Goal: Task Accomplishment & Management: Manage account settings

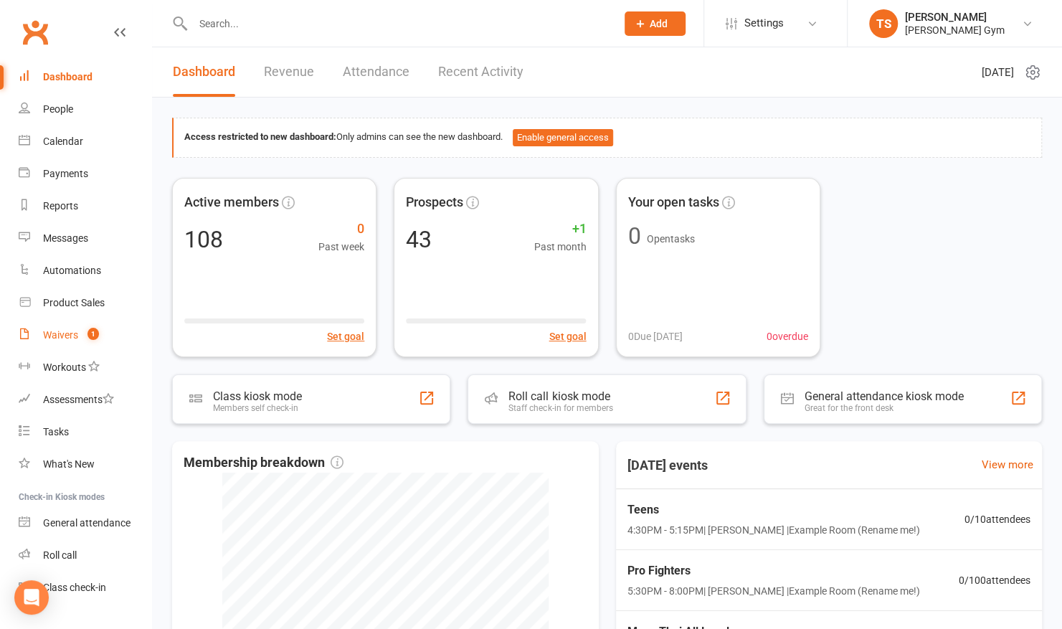
click at [75, 334] on div "Waivers" at bounding box center [60, 334] width 35 height 11
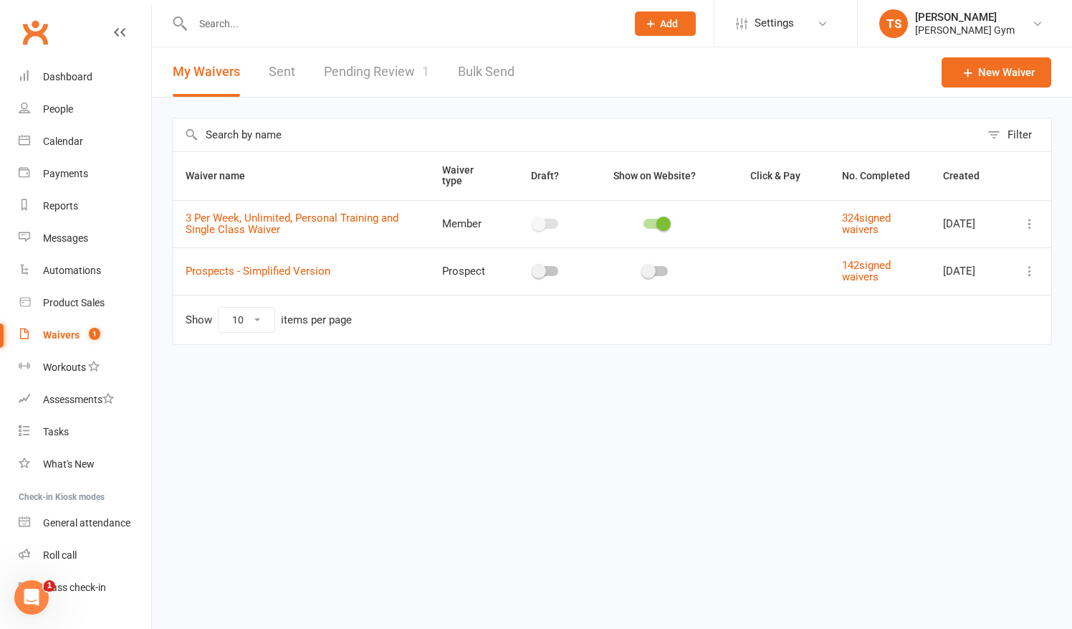
click at [370, 76] on link "Pending Review 1" at bounding box center [376, 71] width 105 height 49
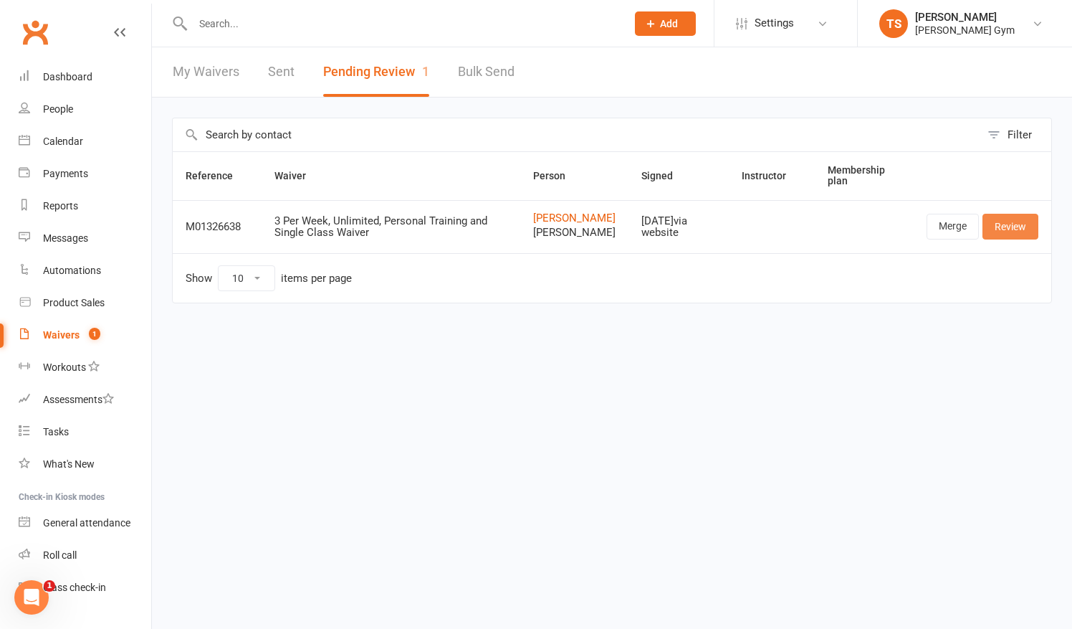
click at [1006, 237] on link "Review" at bounding box center [1011, 227] width 56 height 26
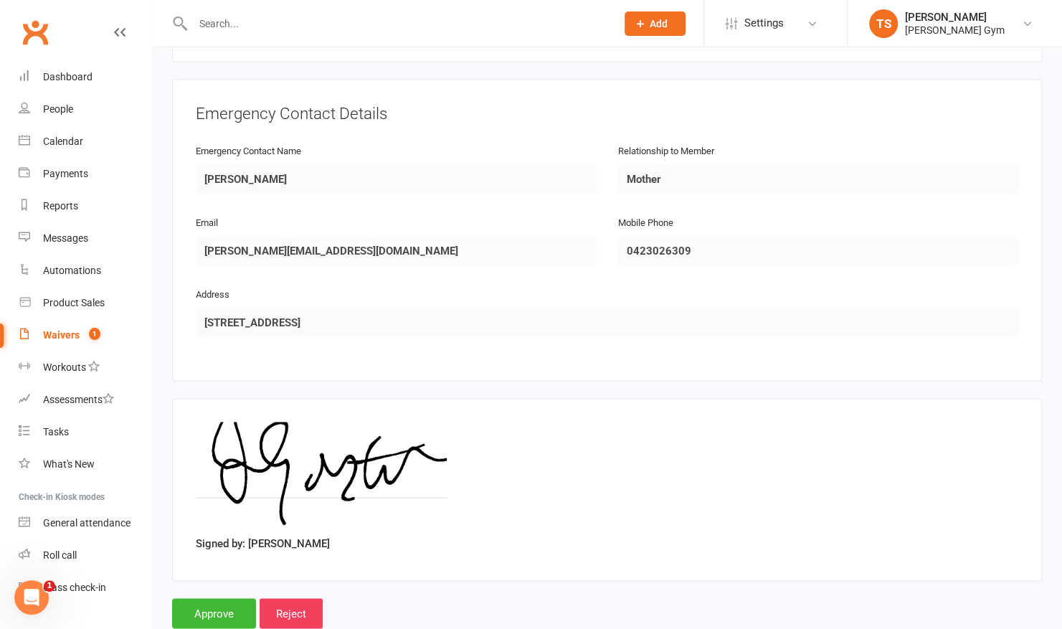
scroll to position [1173, 0]
click at [198, 597] on input "Approve" at bounding box center [214, 612] width 84 height 30
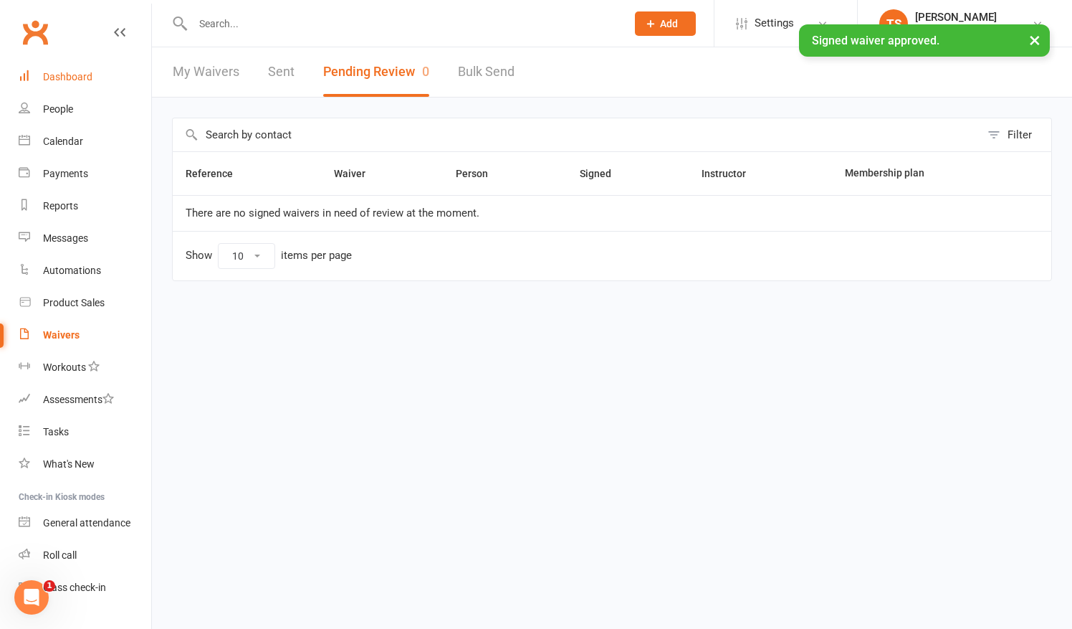
click at [80, 83] on link "Dashboard" at bounding box center [85, 77] width 133 height 32
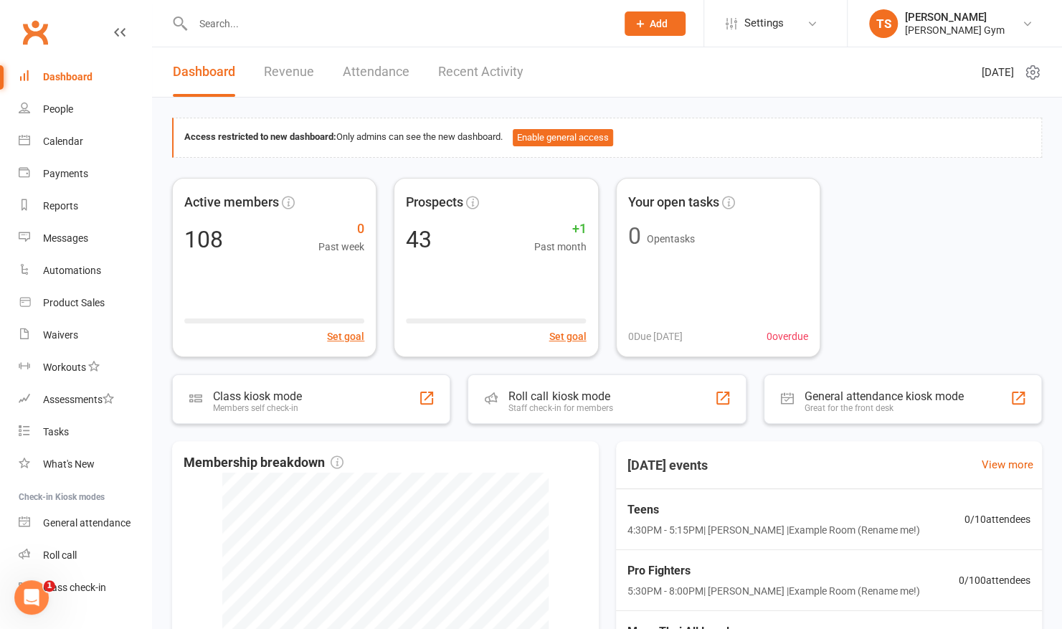
click at [466, 68] on link "Recent Activity" at bounding box center [480, 71] width 85 height 49
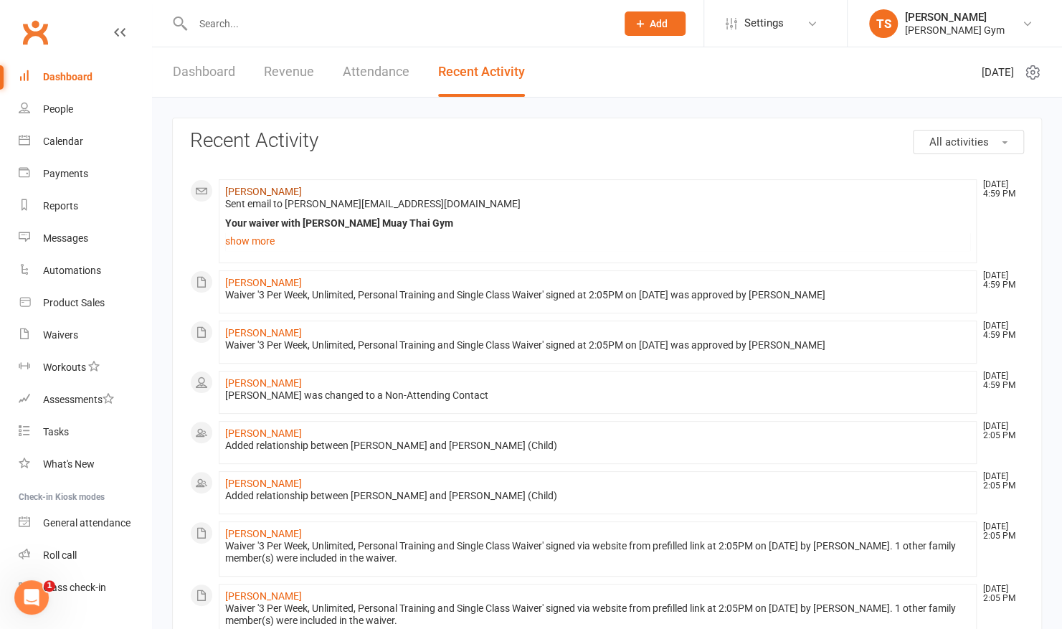
click at [289, 192] on link "[PERSON_NAME]" at bounding box center [263, 191] width 77 height 11
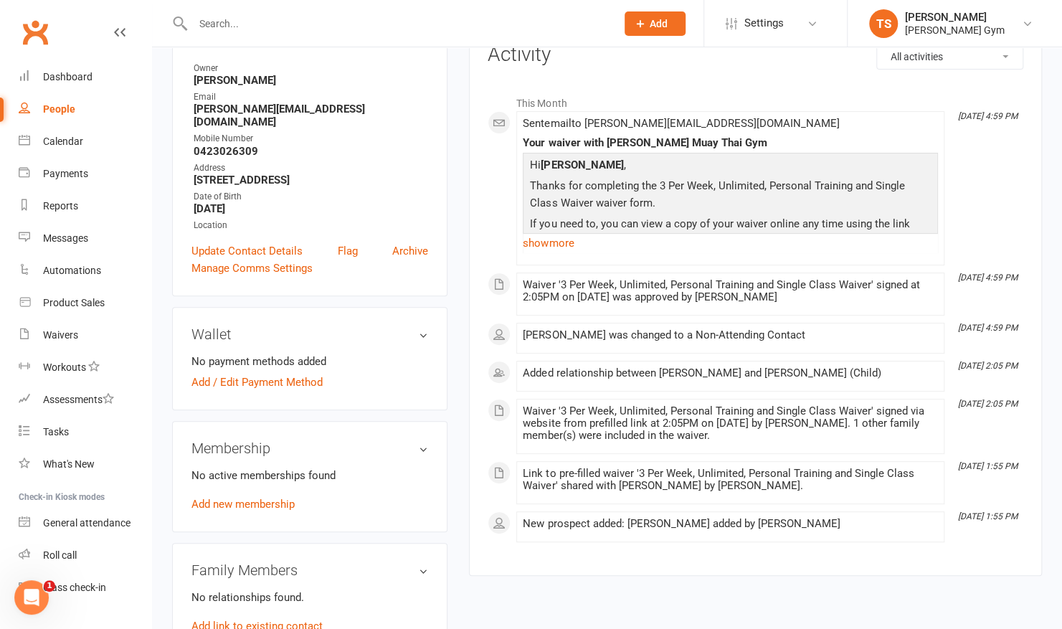
scroll to position [186, 0]
click at [219, 385] on link "Add / Edit Payment Method" at bounding box center [256, 381] width 131 height 17
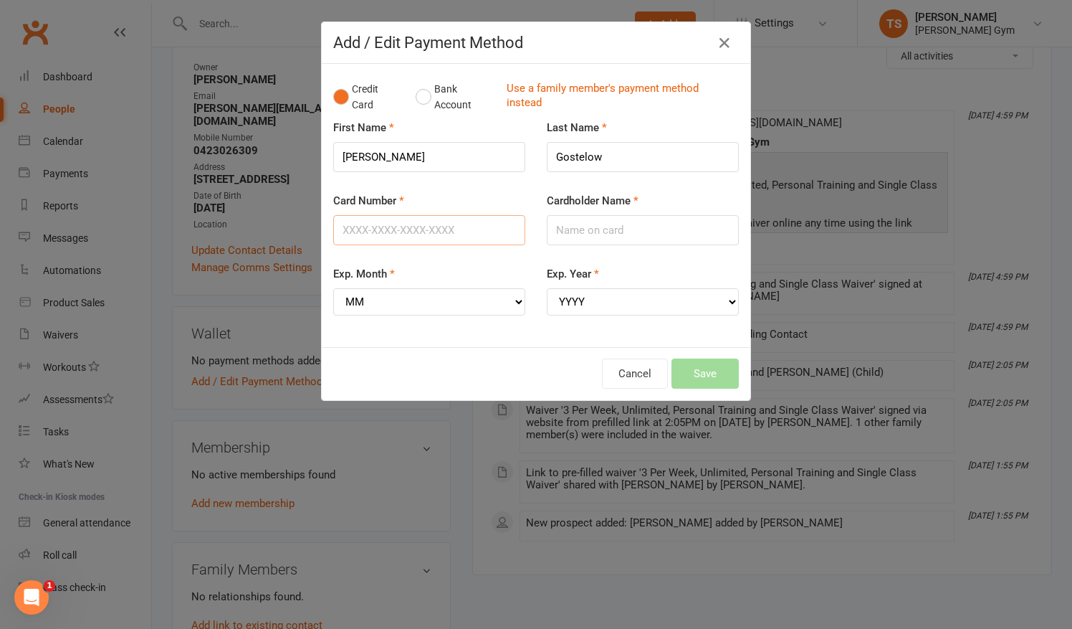
click at [406, 228] on input "Card Number" at bounding box center [429, 230] width 192 height 30
click at [374, 222] on input "Card Number" at bounding box center [429, 230] width 192 height 30
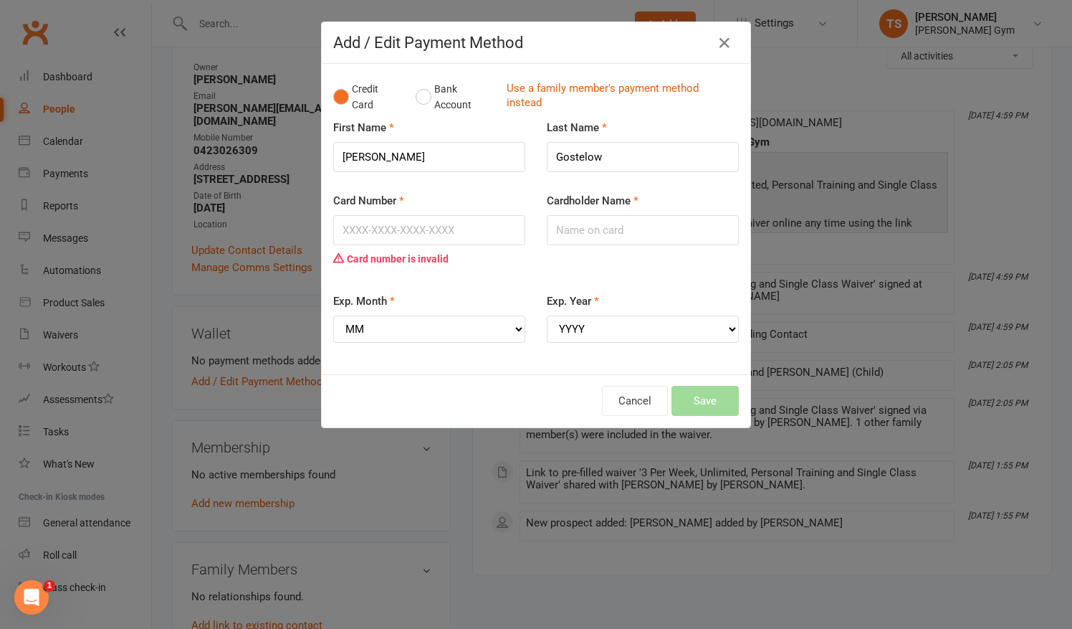
click at [323, 257] on div "Card Number Card number is invalid" at bounding box center [430, 242] width 214 height 100
click at [353, 231] on input "Card Number" at bounding box center [429, 230] width 192 height 30
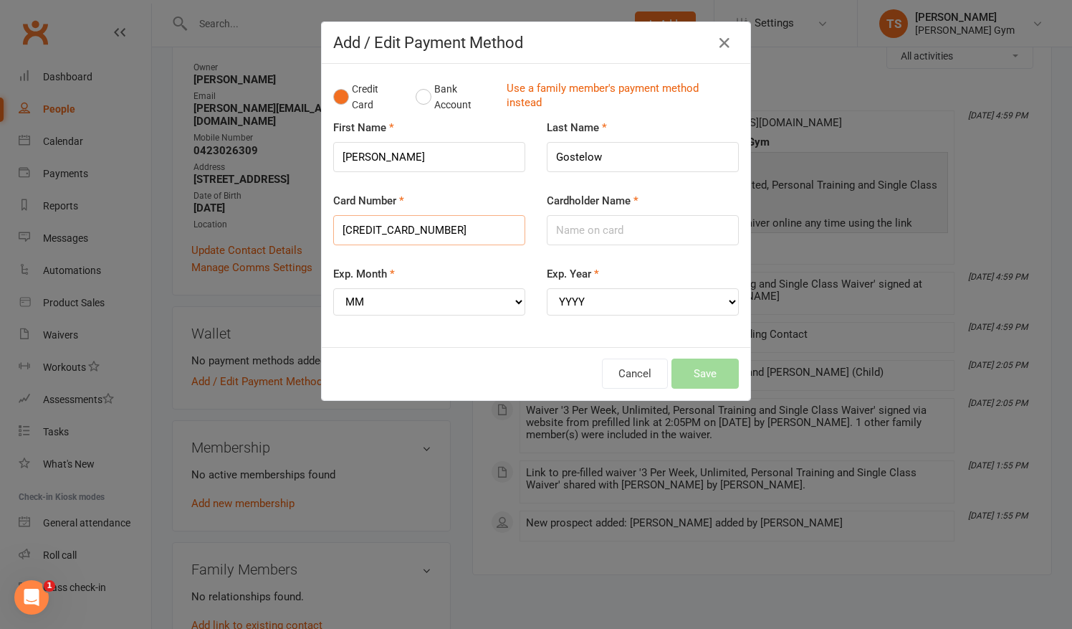
type input "[CREDIT_CARD_NUMBER]"
click at [589, 223] on input "Cardholder Name" at bounding box center [643, 230] width 192 height 30
type input "[PERSON_NAME]"
click at [420, 301] on select "MM 01 02 03 04 05 06 07 08 09 10 11 12" at bounding box center [429, 301] width 192 height 27
drag, startPoint x: 454, startPoint y: 271, endPoint x: 616, endPoint y: 260, distance: 162.4
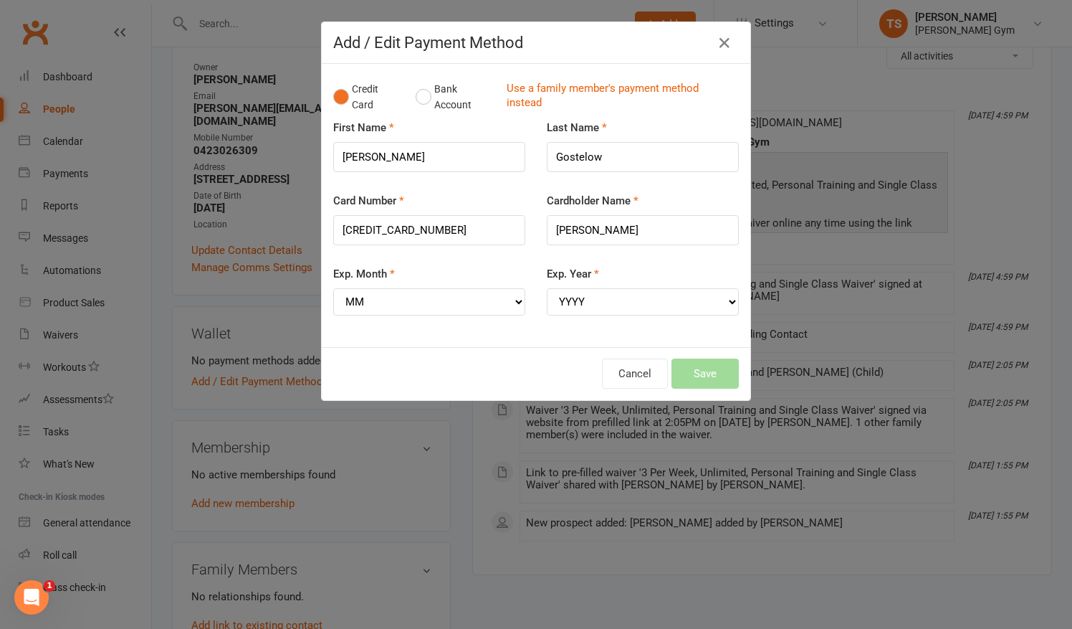
click at [616, 260] on div "Cardholder Name [PERSON_NAME]" at bounding box center [643, 228] width 214 height 73
drag, startPoint x: 495, startPoint y: 318, endPoint x: 513, endPoint y: 307, distance: 20.7
click at [513, 307] on div "Exp. Month MM 01 02 03 04 05 06 07 08 09 10 11 12" at bounding box center [430, 300] width 214 height 70
click at [400, 295] on select "MM 01 02 03 04 05 06 07 08 09 10 11 12" at bounding box center [429, 301] width 192 height 27
select select "02"
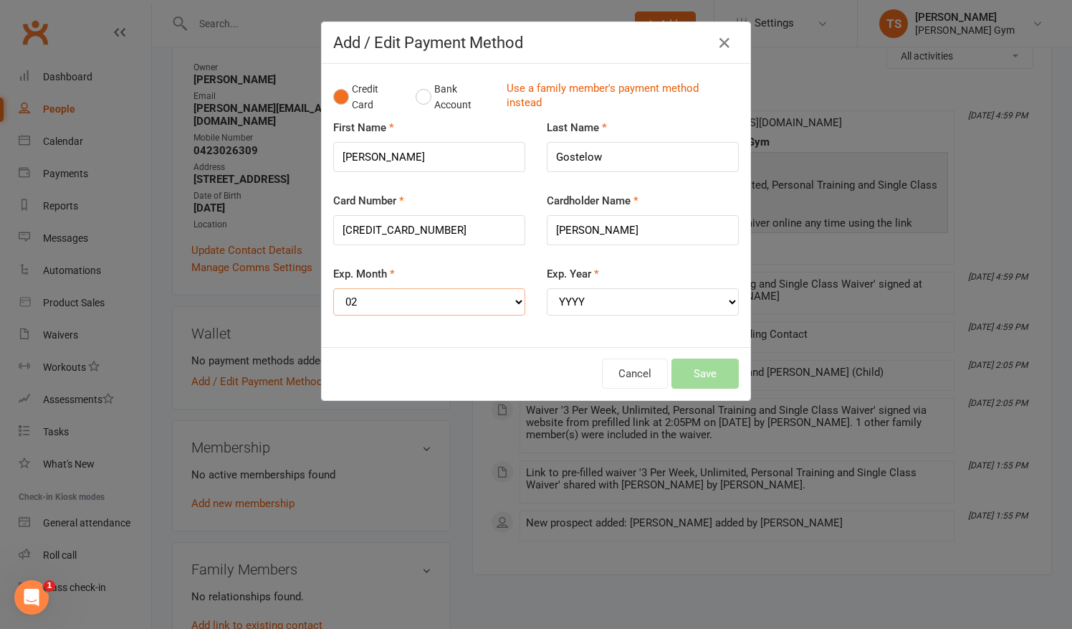
click at [333, 288] on select "MM 01 02 03 04 05 06 07 08 09 10 11 12" at bounding box center [429, 301] width 192 height 27
click at [552, 308] on select "YYYY 2025 2026 2027 2028 2029 2030 2031 2032 2033 2034" at bounding box center [643, 301] width 192 height 27
select select "2029"
click at [547, 288] on select "YYYY 2025 2026 2027 2028 2029 2030 2031 2032 2033 2034" at bounding box center [643, 301] width 192 height 27
click at [680, 376] on button "Save" at bounding box center [705, 373] width 67 height 30
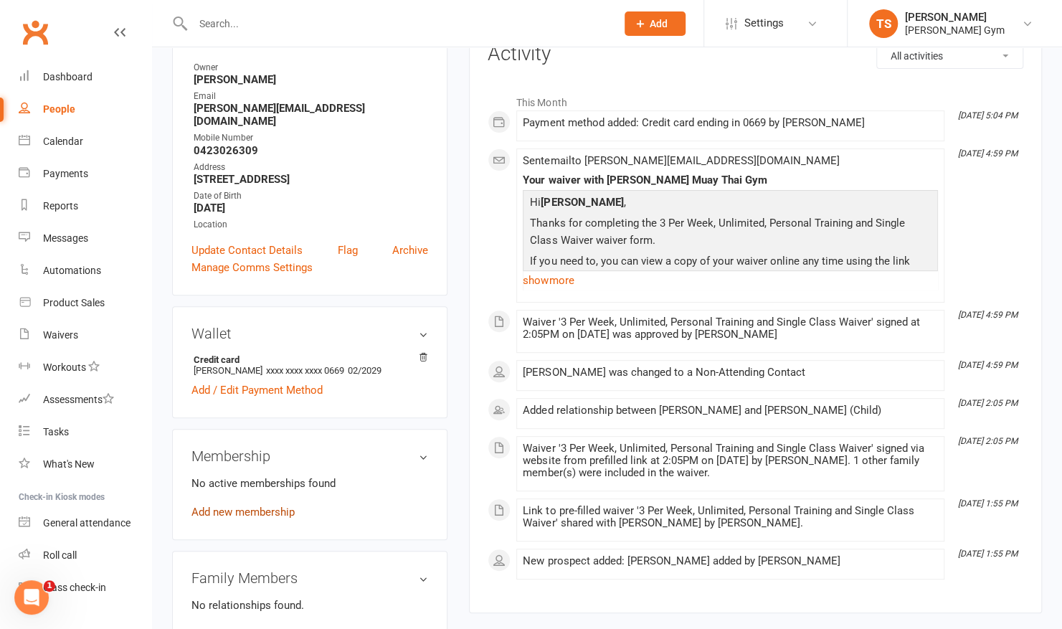
click at [262, 510] on link "Add new membership" at bounding box center [242, 511] width 103 height 13
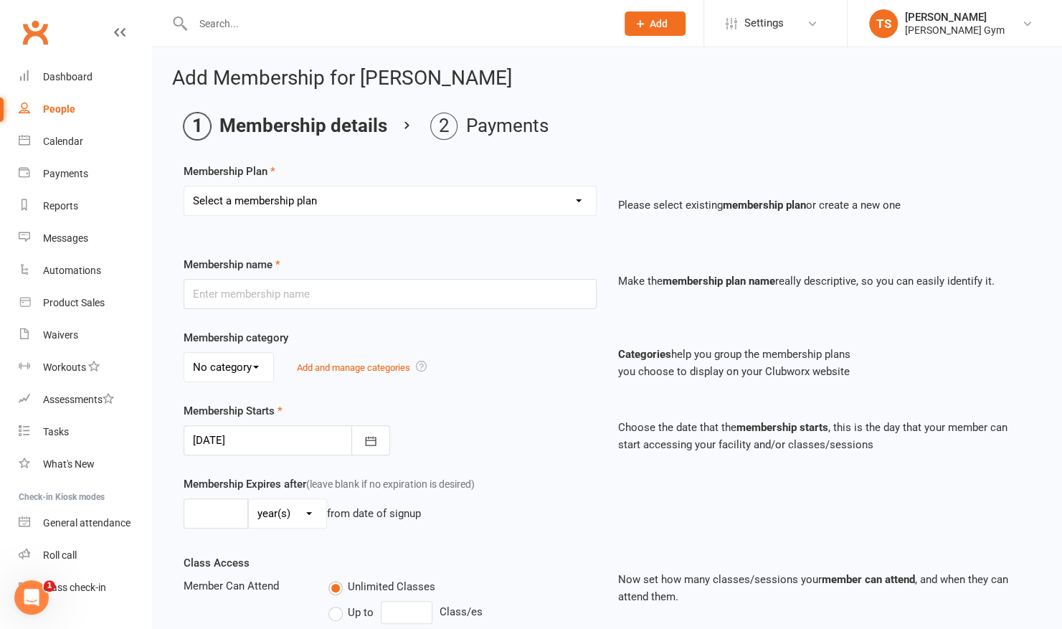
click at [275, 211] on select "Select a membership plan Create new Membership Plan Kid & Teen - Membership Gen…" at bounding box center [389, 200] width 411 height 29
select select "1"
click at [184, 186] on select "Select a membership plan Create new Membership Plan Kid & Teen - Membership Gen…" at bounding box center [389, 200] width 411 height 29
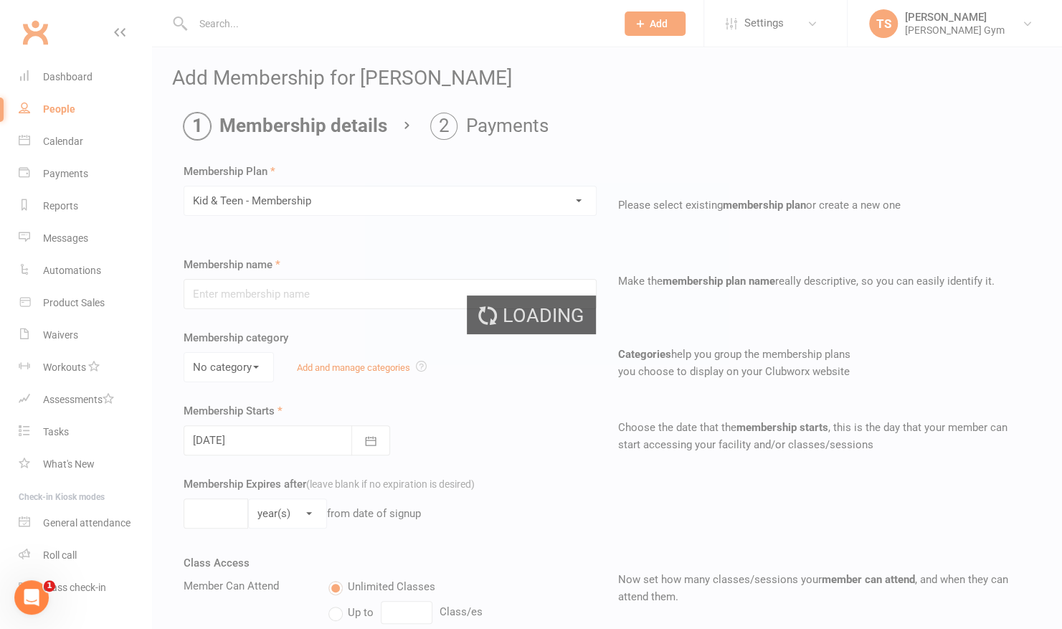
type input "Kid & Teen - Membership"
select select "0"
type input "0"
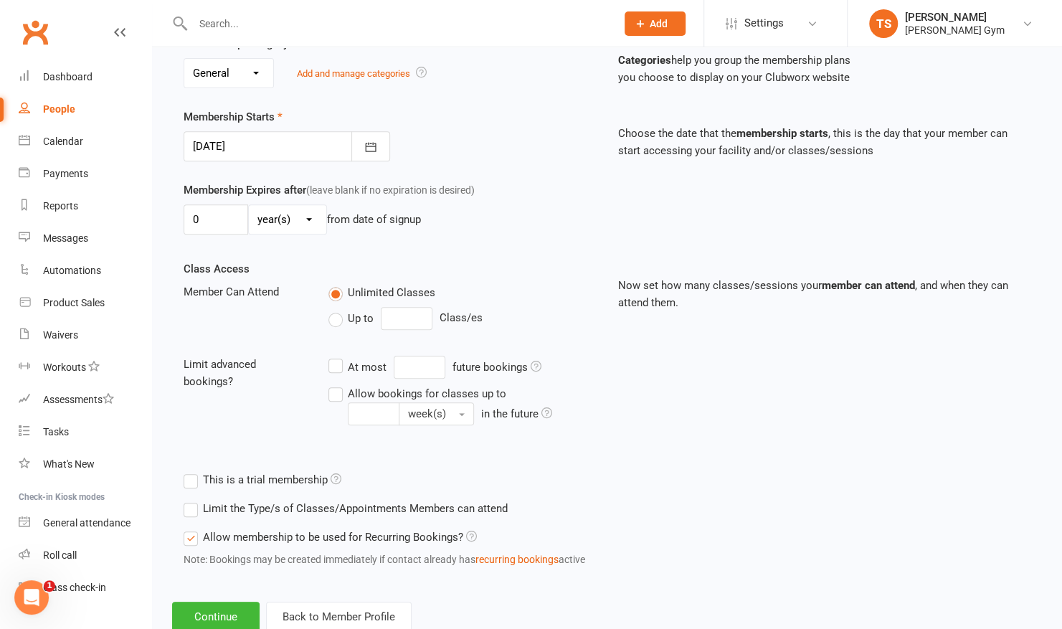
scroll to position [324, 0]
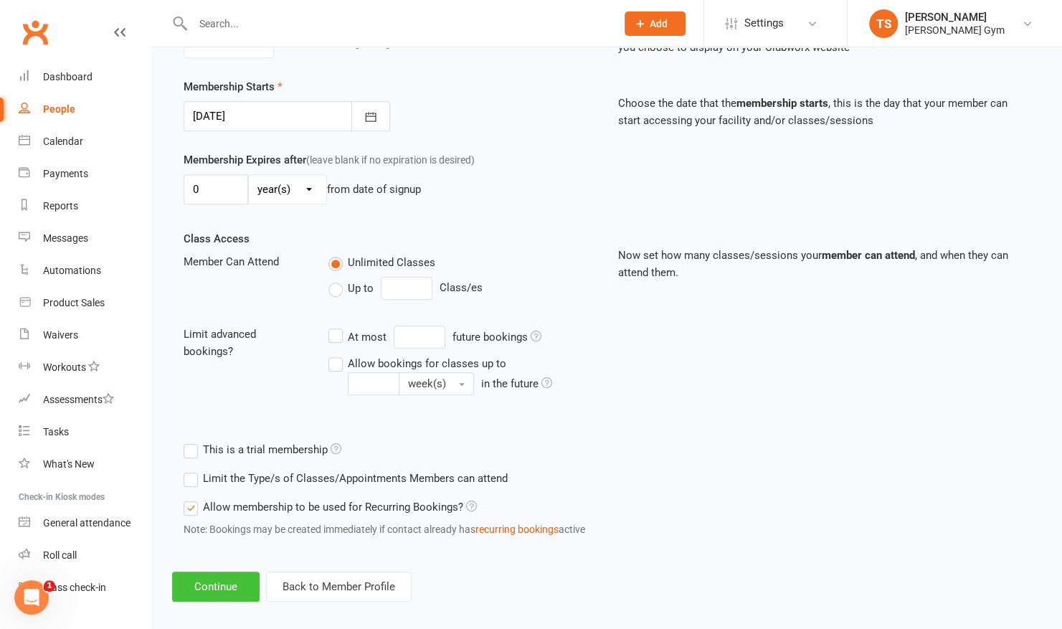
click at [207, 581] on button "Continue" at bounding box center [215, 586] width 87 height 30
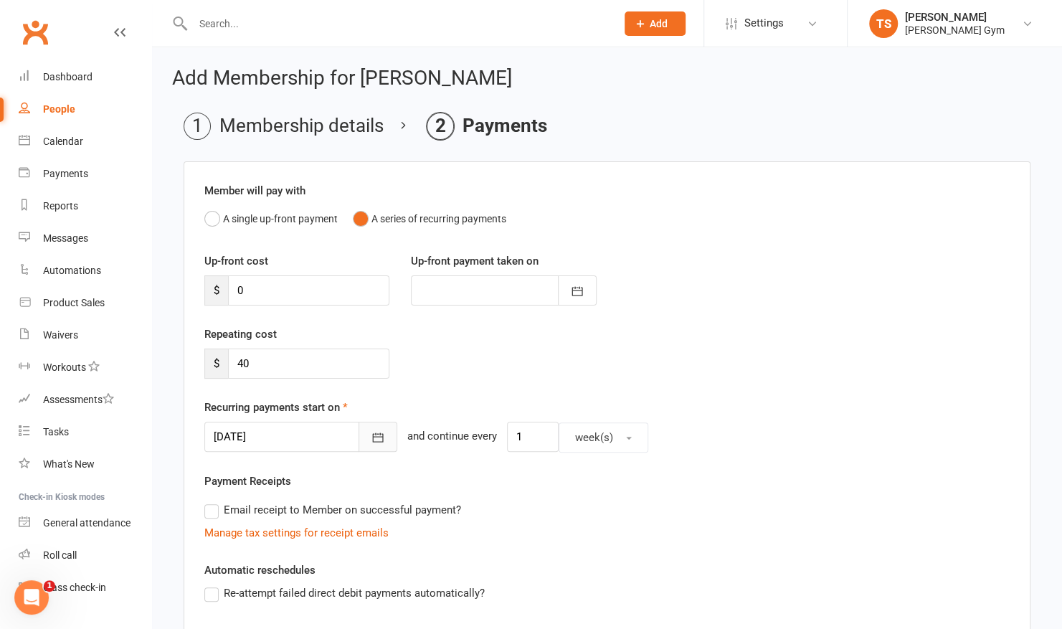
click at [371, 440] on icon "button" at bounding box center [378, 437] width 14 height 14
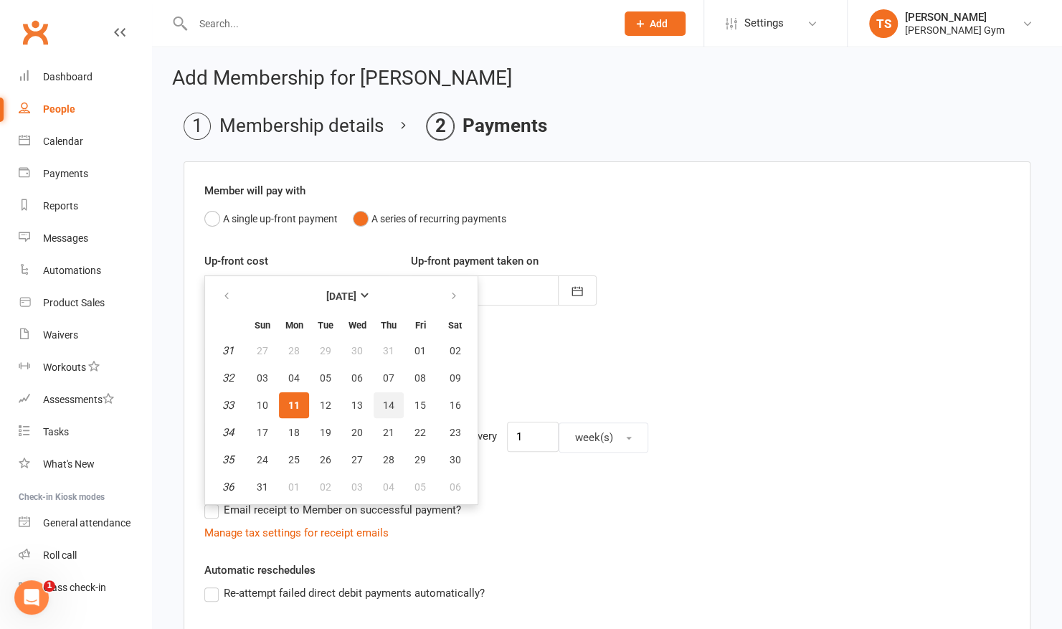
click at [383, 402] on span "14" at bounding box center [388, 404] width 11 height 11
type input "[DATE]"
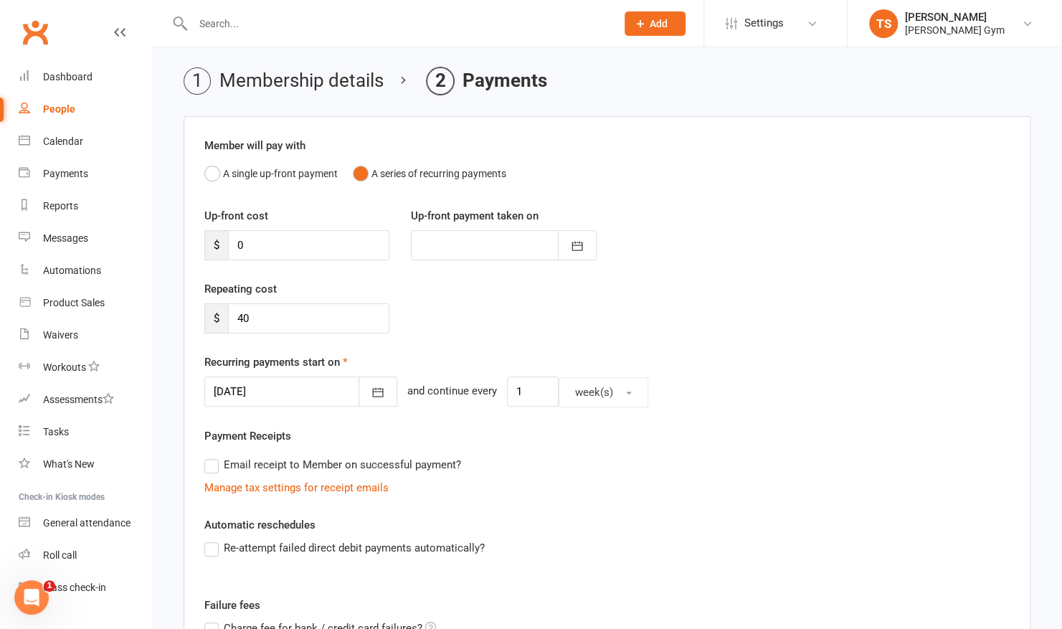
scroll to position [48, 0]
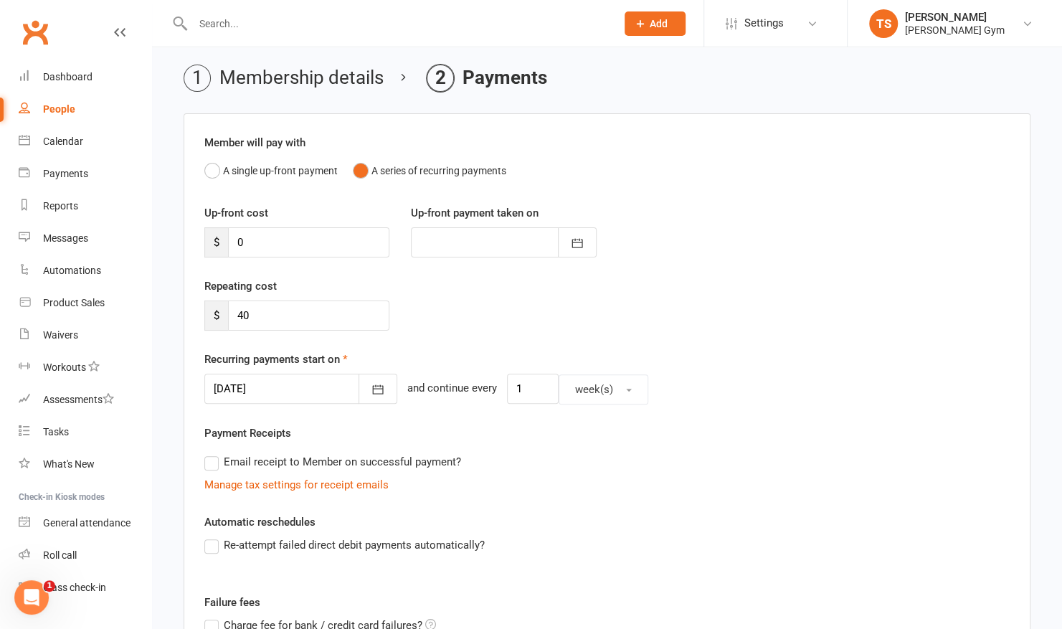
click at [210, 538] on label "Re-attempt failed direct debit payments automatically?" at bounding box center [344, 544] width 280 height 17
click at [210, 536] on input "Re-attempt failed direct debit payments automatically?" at bounding box center [208, 536] width 9 height 0
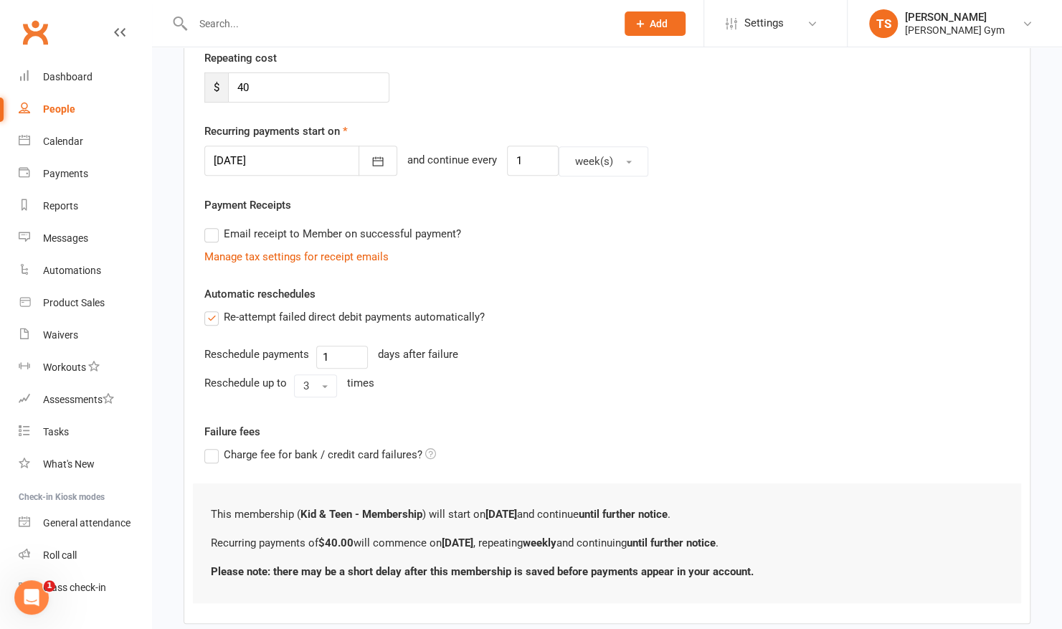
scroll to position [353, 0]
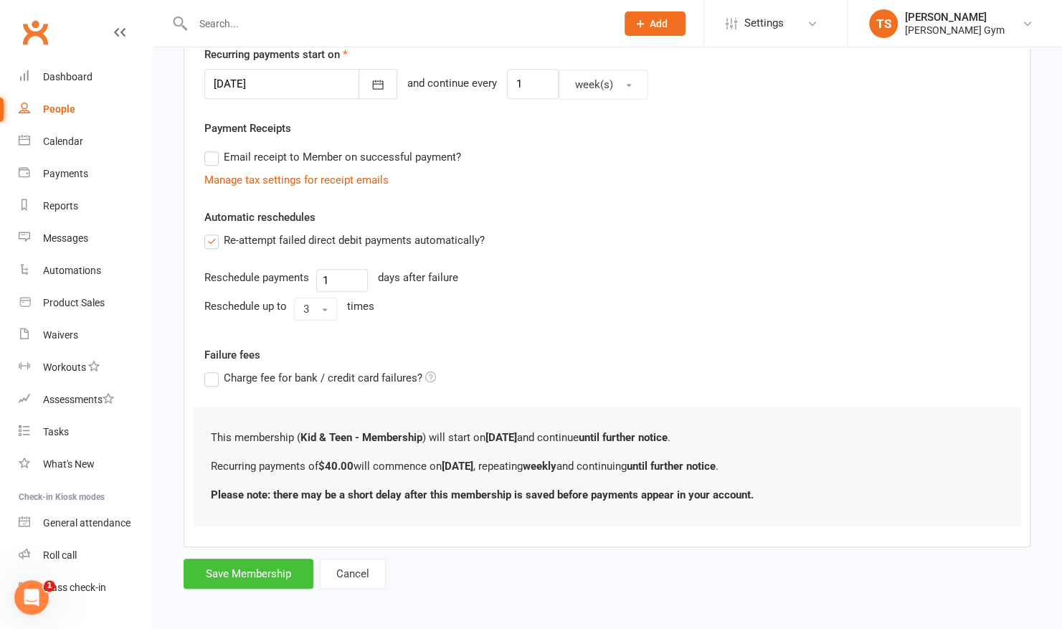
click at [253, 576] on button "Save Membership" at bounding box center [249, 573] width 130 height 30
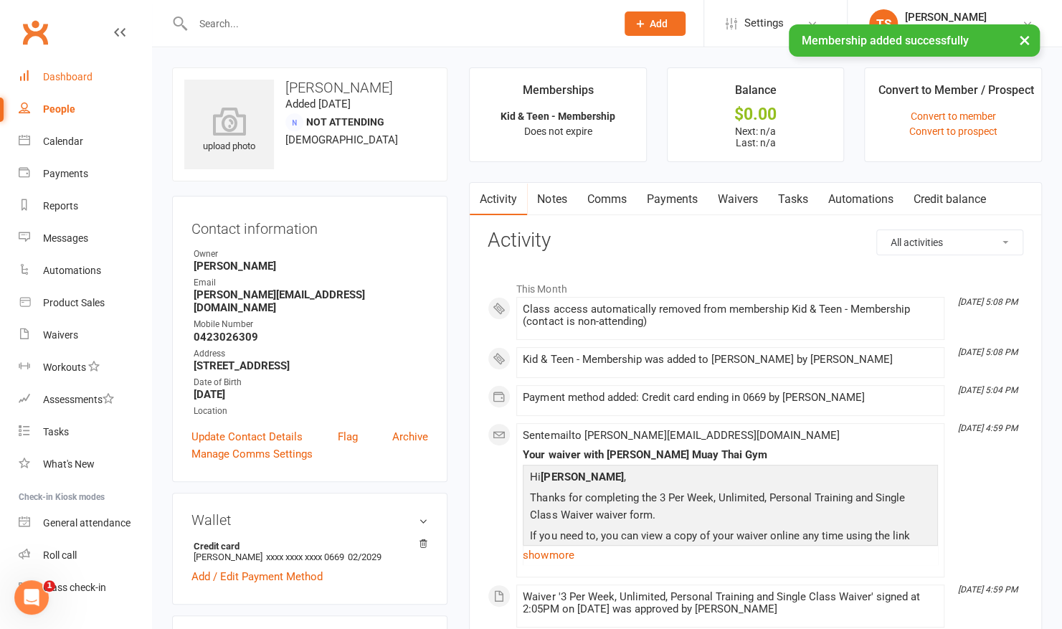
click at [73, 79] on div "Dashboard" at bounding box center [67, 76] width 49 height 11
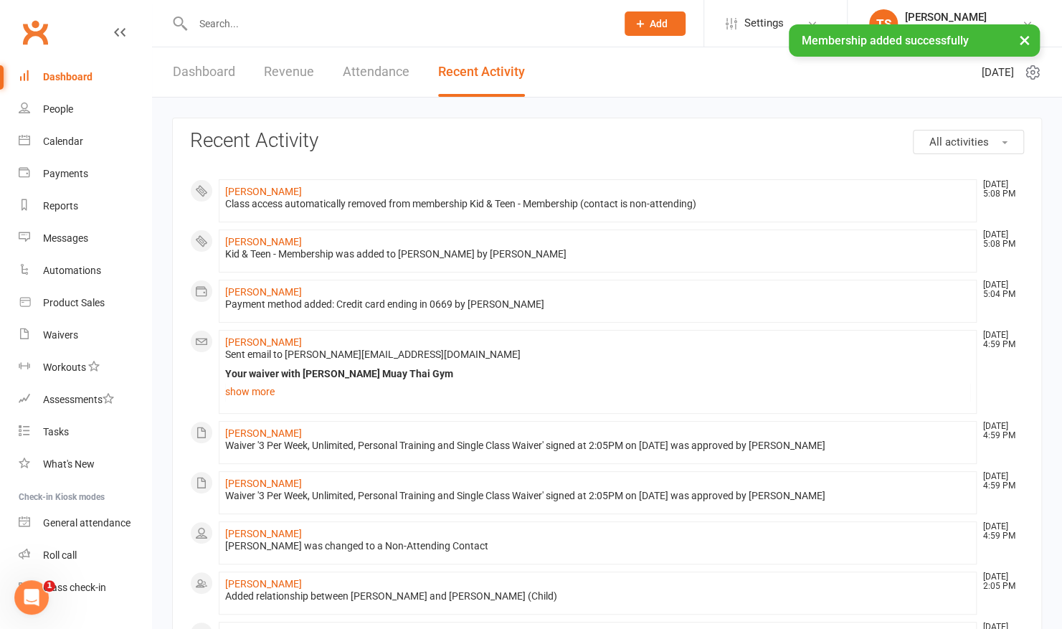
click at [216, 72] on link "Dashboard" at bounding box center [204, 71] width 62 height 49
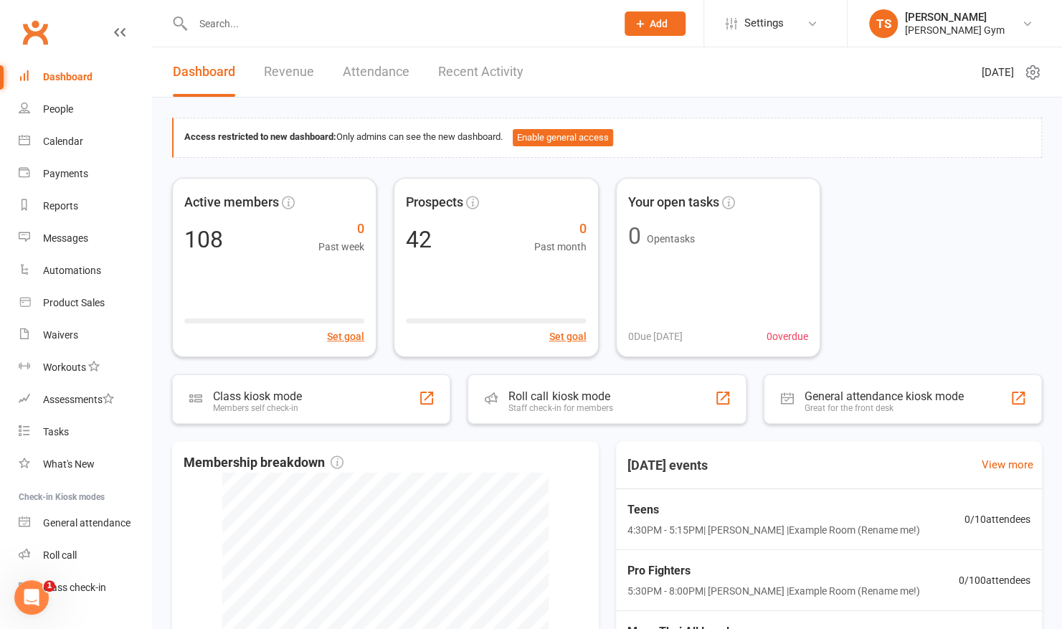
click at [292, 66] on link "Revenue" at bounding box center [289, 71] width 50 height 49
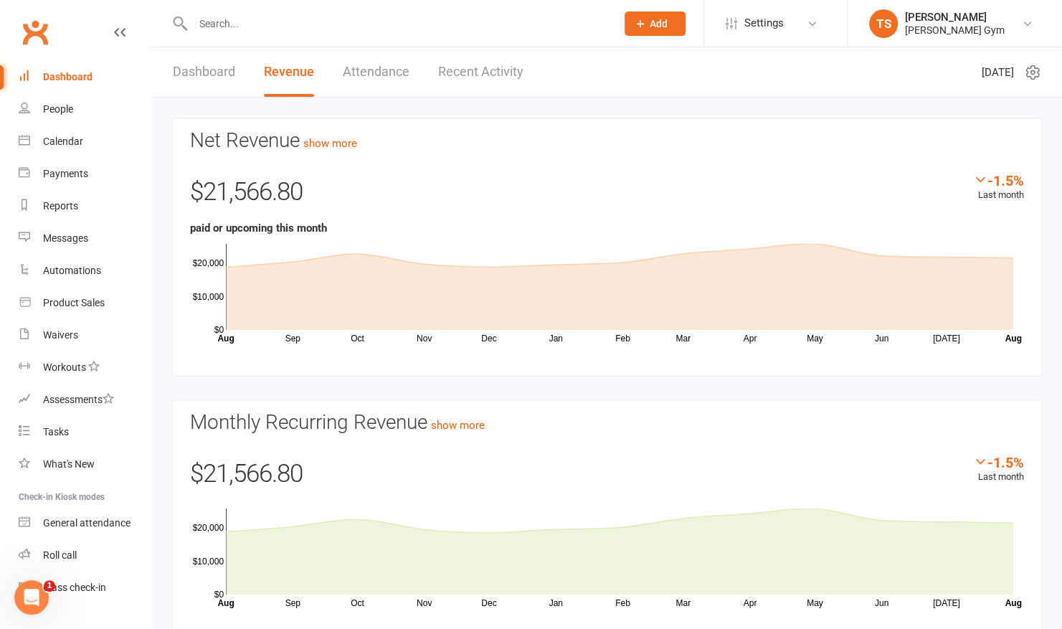
click at [378, 70] on link "Attendance" at bounding box center [376, 71] width 67 height 49
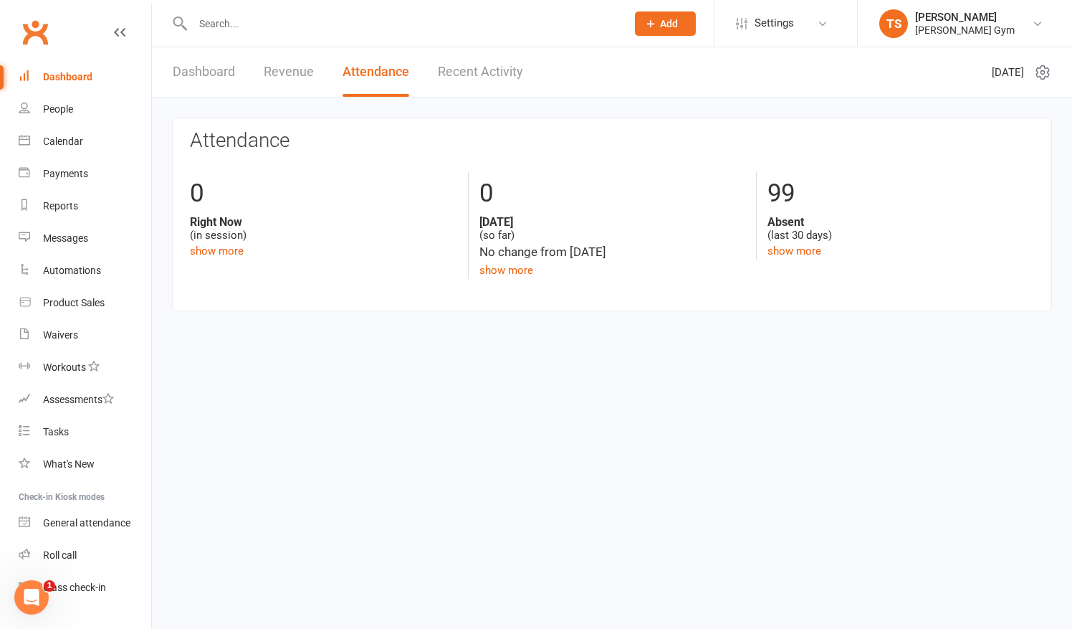
click at [462, 71] on link "Recent Activity" at bounding box center [480, 71] width 85 height 49
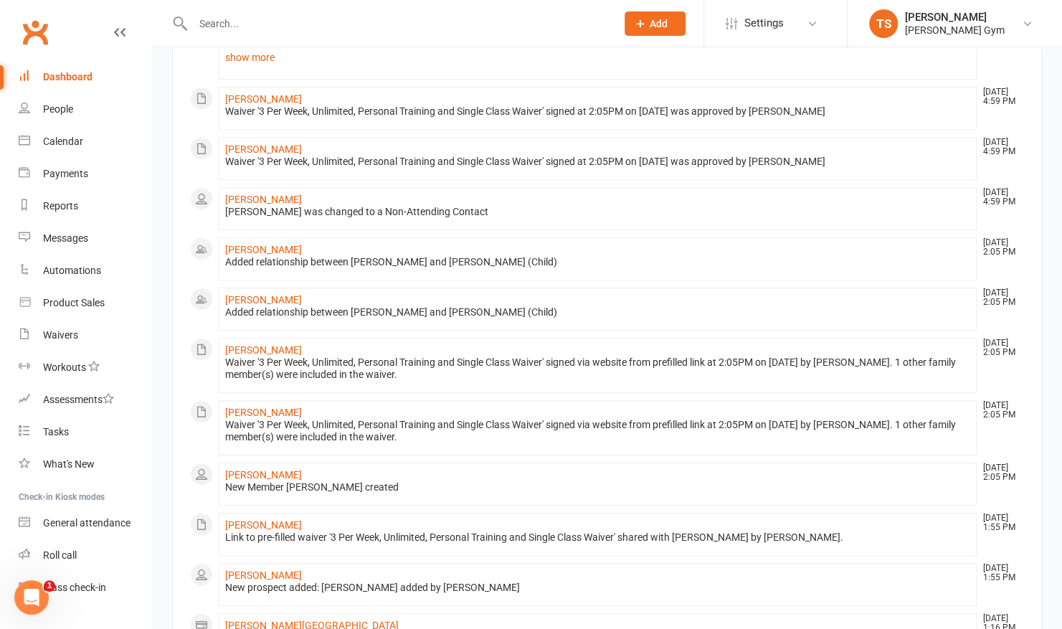
scroll to position [333, 0]
click at [49, 82] on div "Dashboard" at bounding box center [67, 76] width 49 height 11
